Goal: Task Accomplishment & Management: Manage account settings

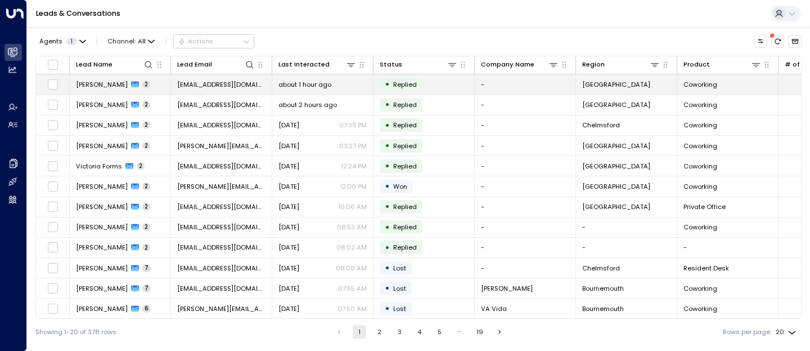
click at [98, 83] on span "[PERSON_NAME]" at bounding box center [102, 84] width 52 height 9
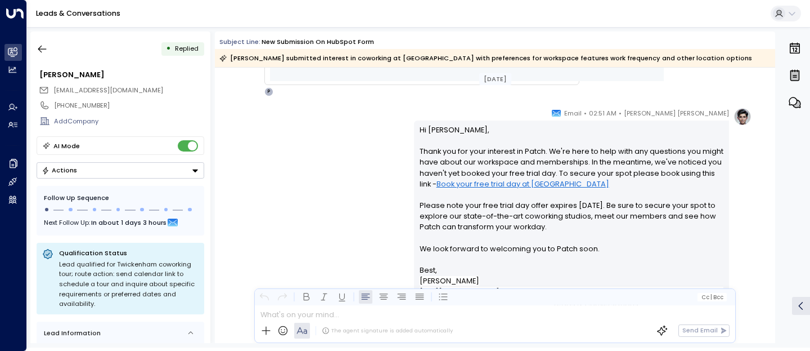
scroll to position [614, 0]
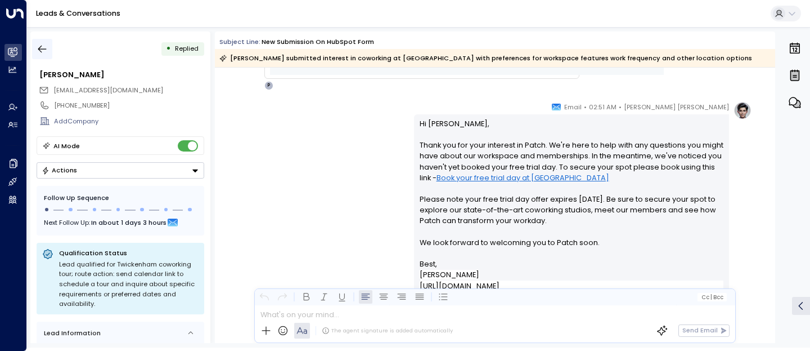
click at [41, 42] on button "button" at bounding box center [42, 49] width 20 height 20
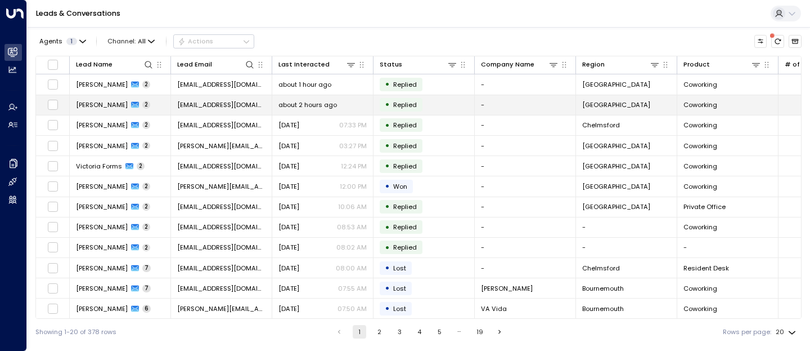
click at [101, 105] on span "[PERSON_NAME]" at bounding box center [102, 104] width 52 height 9
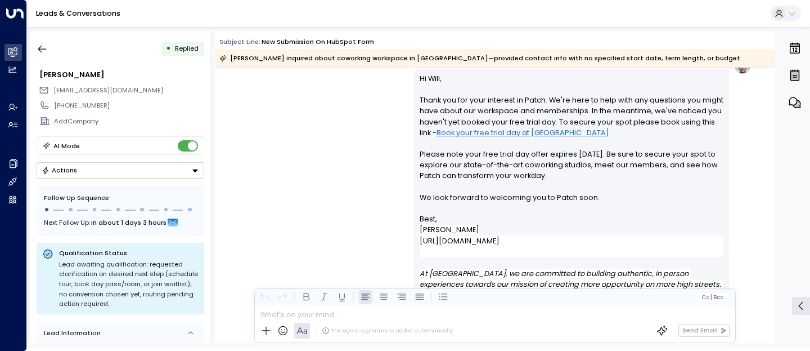
scroll to position [686, 0]
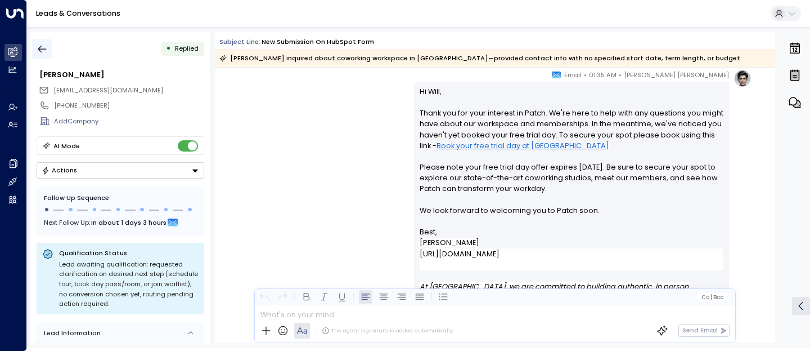
click at [37, 51] on icon "button" at bounding box center [42, 48] width 11 height 11
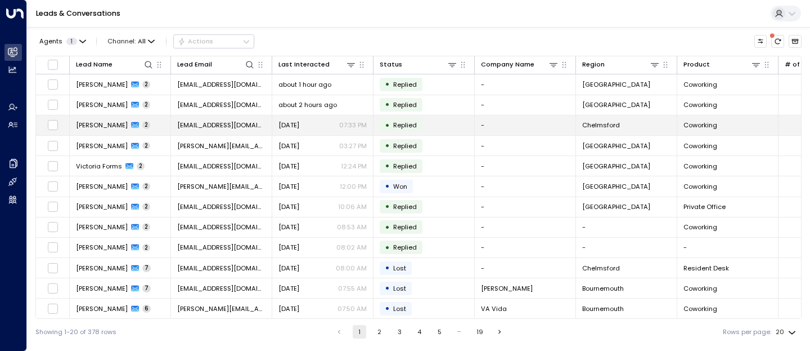
click at [96, 127] on span "[PERSON_NAME]" at bounding box center [102, 124] width 52 height 9
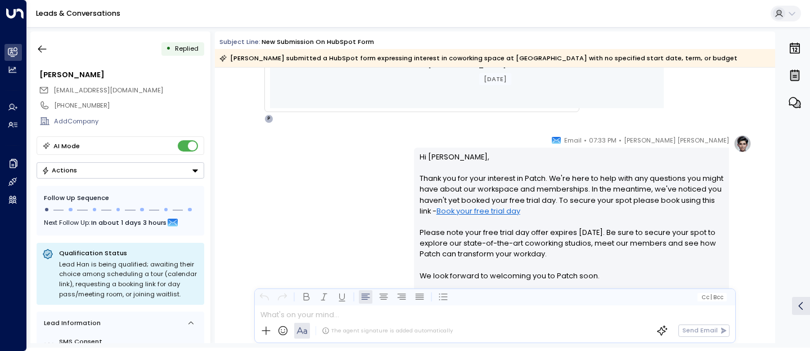
scroll to position [623, 0]
click at [39, 47] on icon "button" at bounding box center [42, 48] width 11 height 11
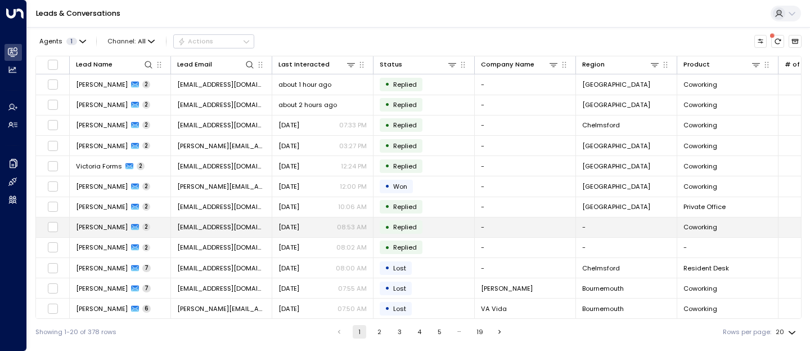
click at [100, 232] on td "[PERSON_NAME] 2" at bounding box center [120, 227] width 101 height 20
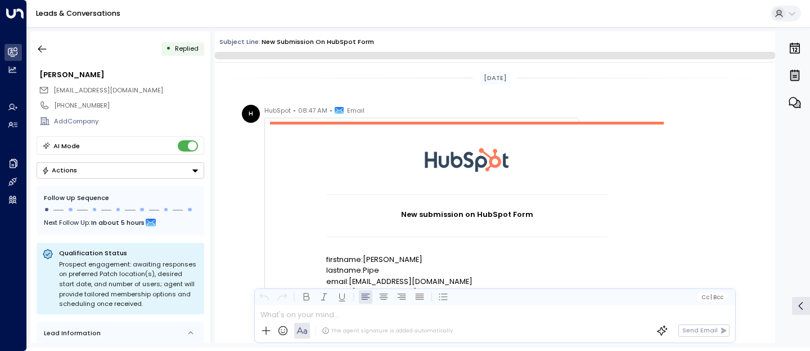
scroll to position [586, 0]
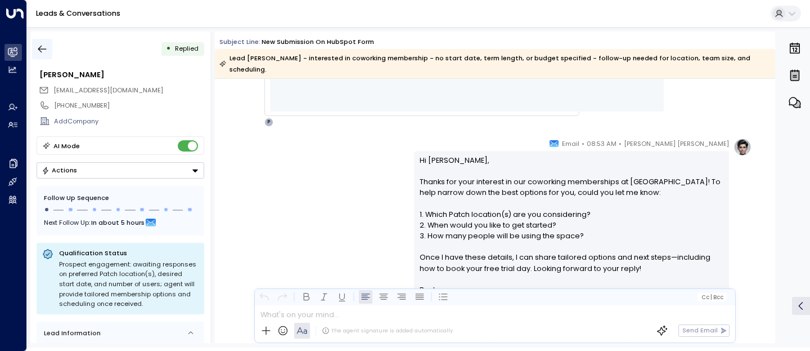
click at [44, 55] on button "button" at bounding box center [42, 49] width 20 height 20
